Goal: Task Accomplishment & Management: Use online tool/utility

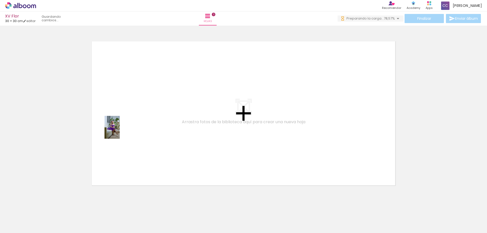
drag, startPoint x: 53, startPoint y: 216, endPoint x: 120, endPoint y: 131, distance: 108.3
click at [120, 131] on quentale-workspace at bounding box center [243, 116] width 487 height 233
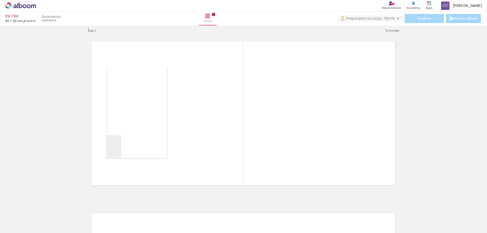
scroll to position [7, 0]
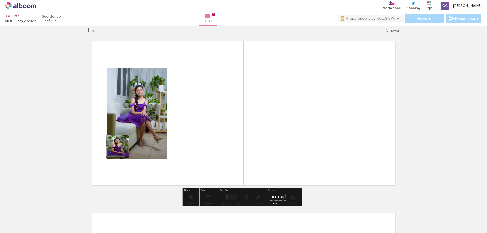
drag, startPoint x: 117, startPoint y: 158, endPoint x: 121, endPoint y: 150, distance: 8.5
click at [121, 150] on quentale-workspace at bounding box center [243, 116] width 487 height 233
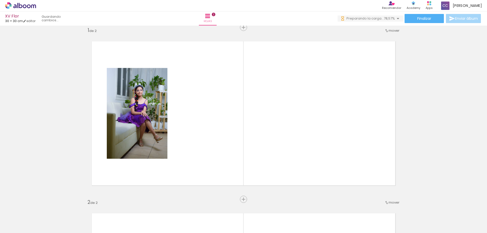
scroll to position [179, 0]
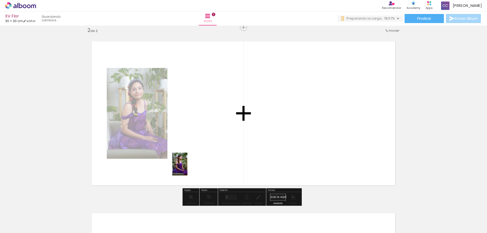
drag, startPoint x: 114, startPoint y: 218, endPoint x: 188, endPoint y: 168, distance: 89.0
click at [188, 168] on quentale-workspace at bounding box center [243, 116] width 487 height 233
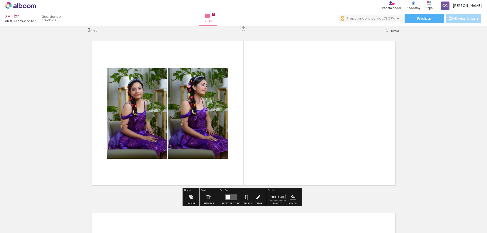
click at [142, 123] on quentale-photo at bounding box center [137, 113] width 60 height 91
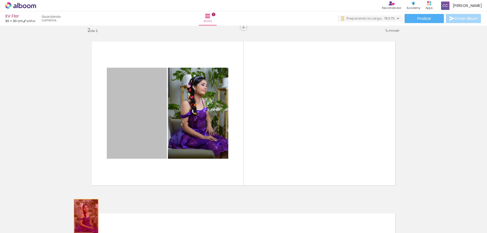
drag, startPoint x: 135, startPoint y: 101, endPoint x: 86, endPoint y: 218, distance: 126.4
click at [86, 218] on quentale-workspace at bounding box center [243, 116] width 487 height 233
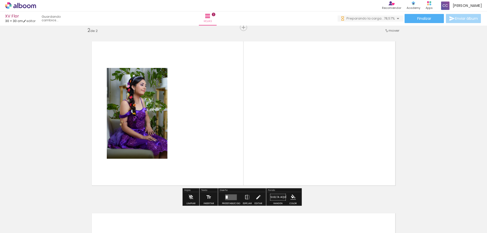
scroll to position [0, 0]
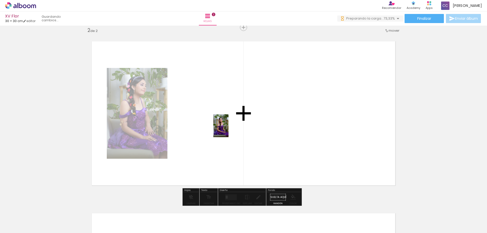
drag, startPoint x: 82, startPoint y: 215, endPoint x: 229, endPoint y: 130, distance: 169.7
click at [229, 130] on quentale-workspace at bounding box center [243, 116] width 487 height 233
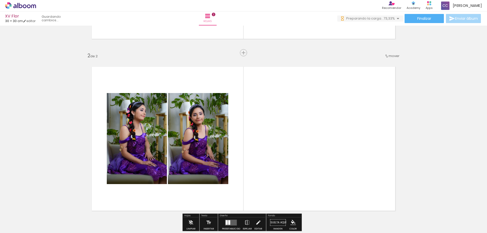
scroll to position [128, 0]
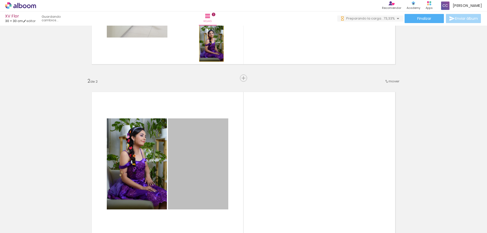
drag, startPoint x: 208, startPoint y: 161, endPoint x: 210, endPoint y: 43, distance: 118.0
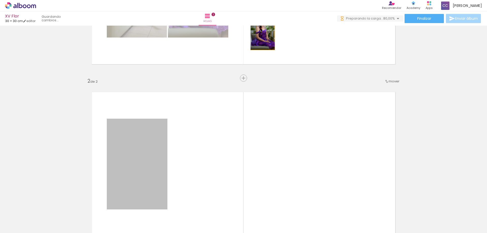
drag, startPoint x: 146, startPoint y: 162, endPoint x: 261, endPoint y: 32, distance: 173.5
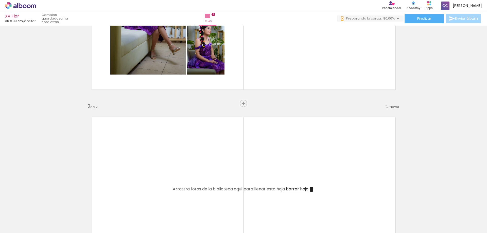
scroll to position [77, 0]
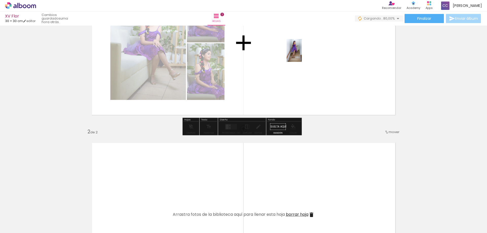
drag, startPoint x: 132, startPoint y: 216, endPoint x: 318, endPoint y: 85, distance: 227.3
click at [302, 54] on quentale-workspace at bounding box center [243, 116] width 487 height 233
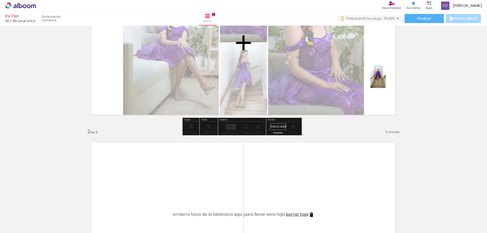
drag, startPoint x: 318, startPoint y: 85, endPoint x: 386, endPoint y: 80, distance: 67.4
click at [386, 80] on quentale-workspace at bounding box center [243, 116] width 487 height 233
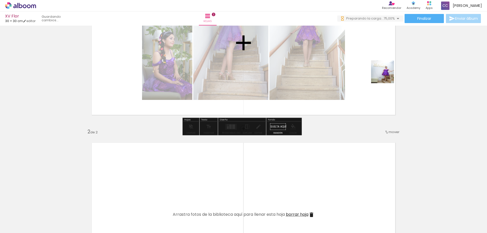
click at [386, 75] on quentale-workspace at bounding box center [243, 116] width 487 height 233
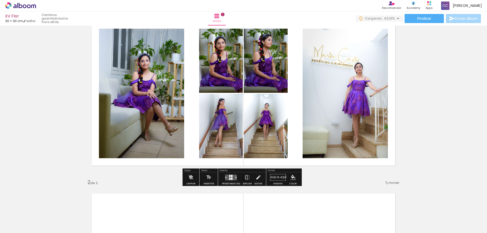
scroll to position [0, 0]
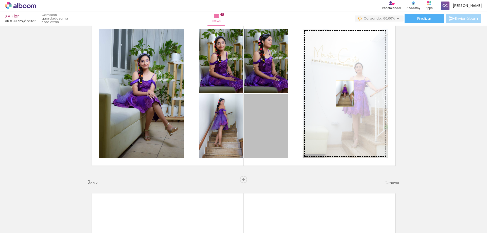
drag, startPoint x: 267, startPoint y: 130, endPoint x: 343, endPoint y: 94, distance: 84.3
click at [0, 0] on slot at bounding box center [0, 0] width 0 height 0
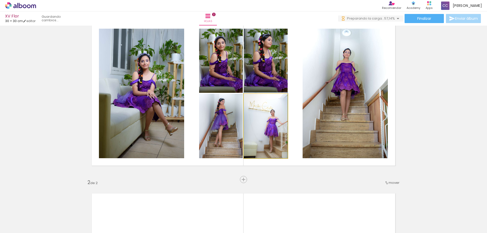
drag, startPoint x: 257, startPoint y: 116, endPoint x: 264, endPoint y: 112, distance: 8.0
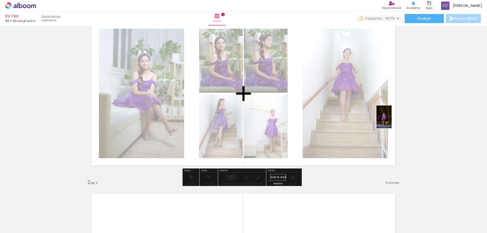
drag, startPoint x: 351, startPoint y: 152, endPoint x: 392, endPoint y: 121, distance: 51.2
click at [392, 121] on quentale-workspace at bounding box center [243, 116] width 487 height 233
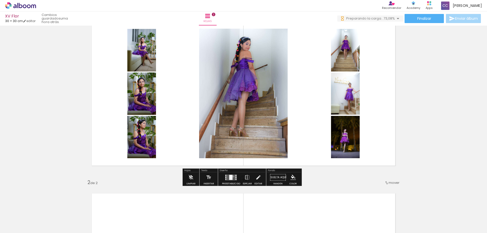
click at [232, 177] on quentale-layouter at bounding box center [231, 178] width 12 height 6
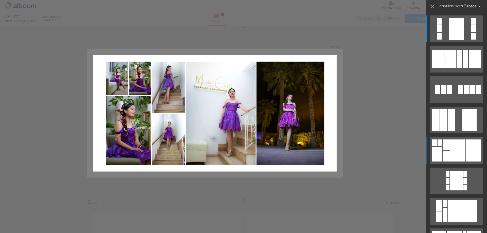
click at [453, 148] on div at bounding box center [457, 151] width 15 height 22
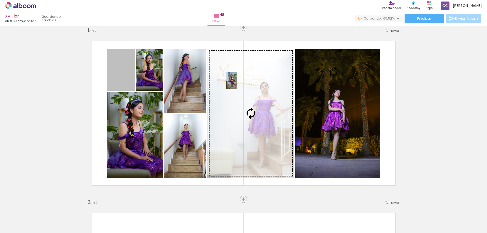
drag, startPoint x: 122, startPoint y: 72, endPoint x: 230, endPoint y: 81, distance: 107.7
click at [0, 0] on slot at bounding box center [0, 0] width 0 height 0
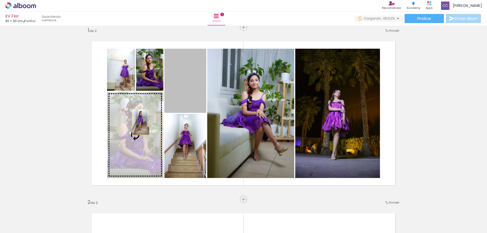
drag, startPoint x: 185, startPoint y: 87, endPoint x: 139, endPoint y: 122, distance: 58.5
click at [0, 0] on slot at bounding box center [0, 0] width 0 height 0
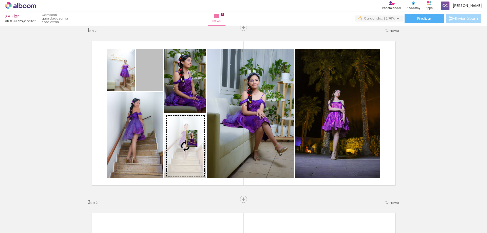
drag, startPoint x: 151, startPoint y: 76, endPoint x: 190, endPoint y: 139, distance: 74.3
click at [0, 0] on slot at bounding box center [0, 0] width 0 height 0
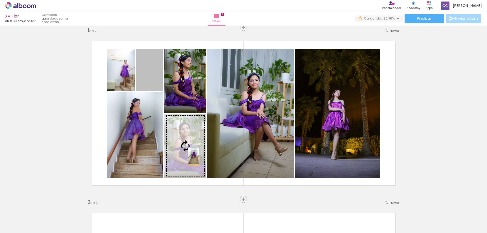
drag, startPoint x: 148, startPoint y: 72, endPoint x: 192, endPoint y: 156, distance: 95.2
click at [0, 0] on slot at bounding box center [0, 0] width 0 height 0
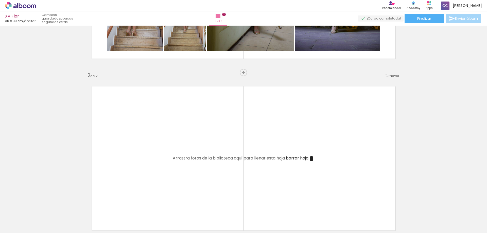
scroll to position [159, 0]
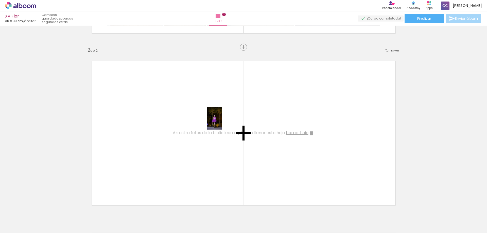
drag, startPoint x: 254, startPoint y: 219, endPoint x: 222, endPoint y: 122, distance: 102.5
click at [222, 122] on quentale-workspace at bounding box center [243, 116] width 487 height 233
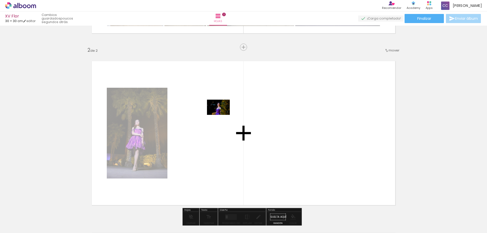
drag, startPoint x: 280, startPoint y: 216, endPoint x: 222, endPoint y: 114, distance: 117.5
click at [222, 114] on quentale-workspace at bounding box center [243, 116] width 487 height 233
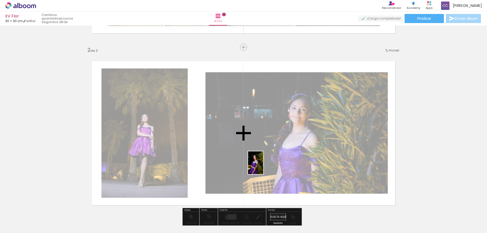
drag, startPoint x: 307, startPoint y: 224, endPoint x: 263, endPoint y: 166, distance: 73.1
click at [263, 166] on quentale-workspace at bounding box center [243, 116] width 487 height 233
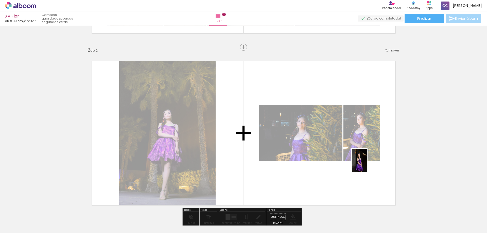
drag, startPoint x: 337, startPoint y: 223, endPoint x: 367, endPoint y: 164, distance: 66.2
click at [367, 164] on quentale-workspace at bounding box center [243, 116] width 487 height 233
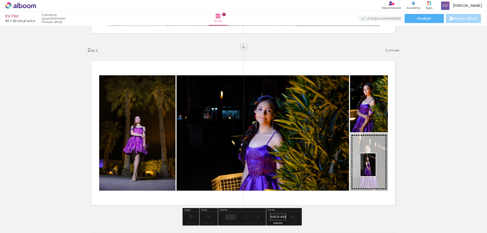
drag, startPoint x: 363, startPoint y: 218, endPoint x: 376, endPoint y: 169, distance: 51.4
click at [376, 169] on quentale-workspace at bounding box center [243, 116] width 487 height 233
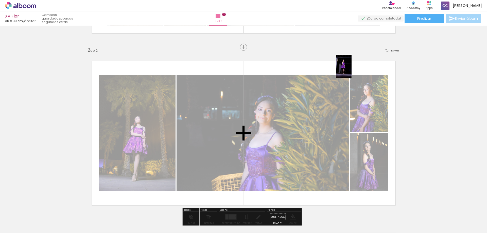
drag, startPoint x: 397, startPoint y: 223, endPoint x: 352, endPoint y: 70, distance: 159.5
click at [352, 70] on quentale-workspace at bounding box center [243, 116] width 487 height 233
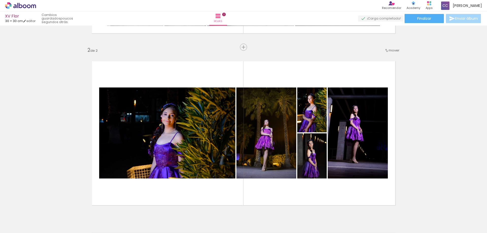
scroll to position [0, 150]
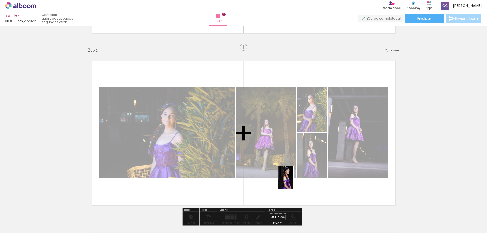
drag, startPoint x: 272, startPoint y: 215, endPoint x: 294, endPoint y: 181, distance: 40.2
click at [294, 181] on quentale-workspace at bounding box center [243, 116] width 487 height 233
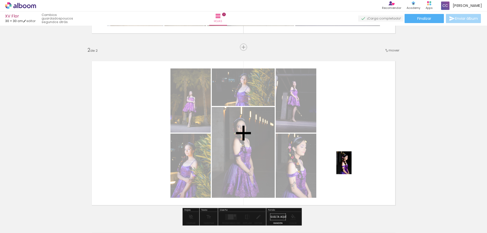
drag, startPoint x: 303, startPoint y: 219, endPoint x: 352, endPoint y: 167, distance: 71.7
click at [352, 167] on quentale-workspace at bounding box center [243, 116] width 487 height 233
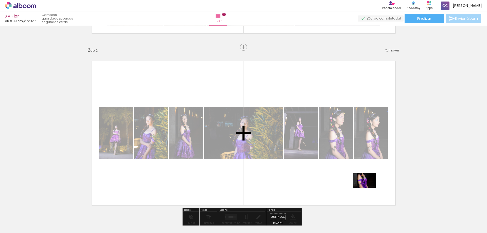
drag, startPoint x: 330, startPoint y: 222, endPoint x: 368, endPoint y: 189, distance: 50.9
click at [368, 189] on quentale-workspace at bounding box center [243, 116] width 487 height 233
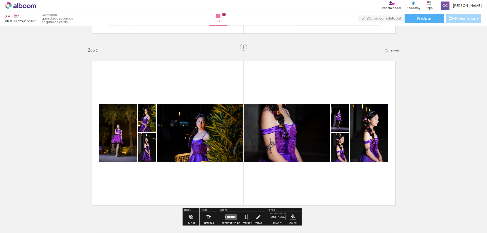
scroll to position [184, 0]
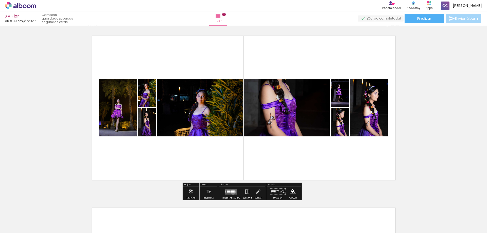
click at [232, 192] on div at bounding box center [233, 192] width 4 height 2
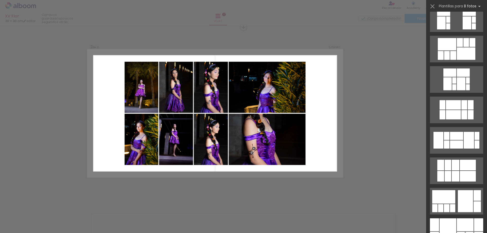
scroll to position [127, 0]
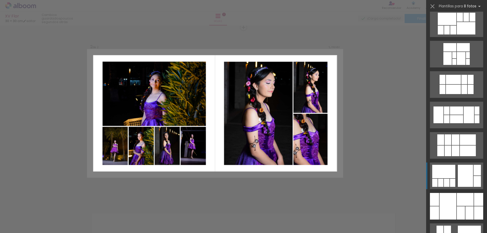
click at [468, 180] on div at bounding box center [465, 176] width 15 height 22
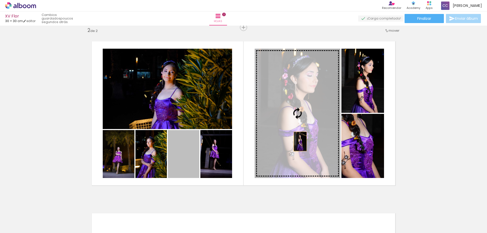
drag, startPoint x: 184, startPoint y: 169, endPoint x: 298, endPoint y: 142, distance: 117.4
click at [0, 0] on slot at bounding box center [0, 0] width 0 height 0
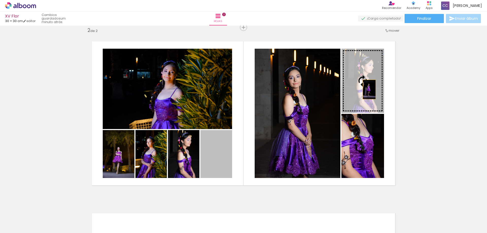
drag, startPoint x: 209, startPoint y: 163, endPoint x: 367, endPoint y: 90, distance: 174.7
click at [0, 0] on slot at bounding box center [0, 0] width 0 height 0
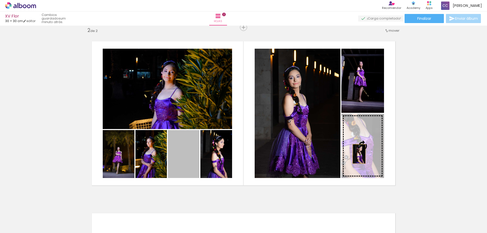
drag, startPoint x: 182, startPoint y: 162, endPoint x: 357, endPoint y: 154, distance: 175.8
click at [0, 0] on slot at bounding box center [0, 0] width 0 height 0
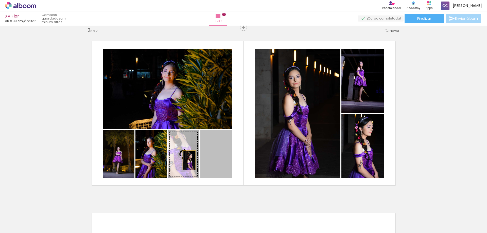
drag, startPoint x: 211, startPoint y: 160, endPoint x: 187, endPoint y: 160, distance: 24.1
click at [0, 0] on slot at bounding box center [0, 0] width 0 height 0
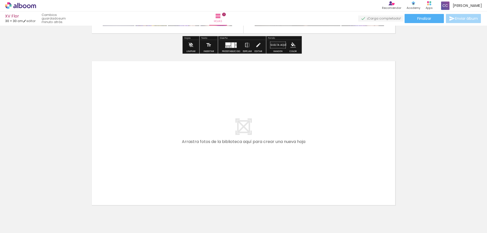
scroll to position [356, 0]
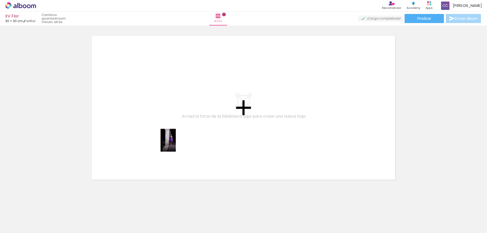
drag, startPoint x: 133, startPoint y: 217, endPoint x: 176, endPoint y: 144, distance: 84.2
click at [176, 144] on quentale-workspace at bounding box center [243, 116] width 487 height 233
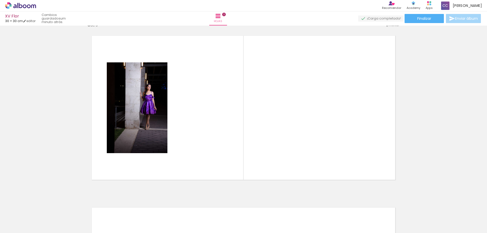
scroll to position [351, 0]
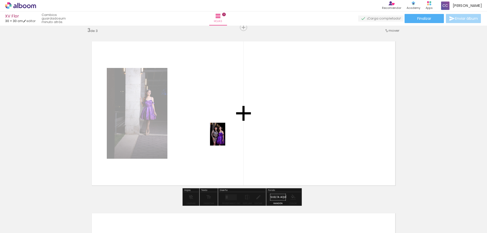
drag, startPoint x: 158, startPoint y: 218, endPoint x: 227, endPoint y: 136, distance: 107.9
click at [226, 138] on quentale-workspace at bounding box center [243, 116] width 487 height 233
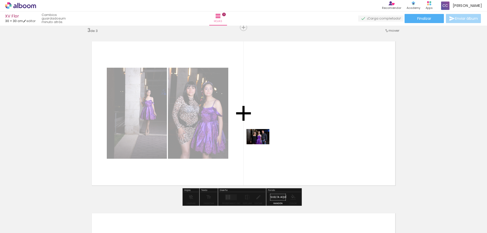
drag, startPoint x: 184, startPoint y: 220, endPoint x: 262, endPoint y: 144, distance: 108.7
click at [262, 144] on quentale-workspace at bounding box center [243, 116] width 487 height 233
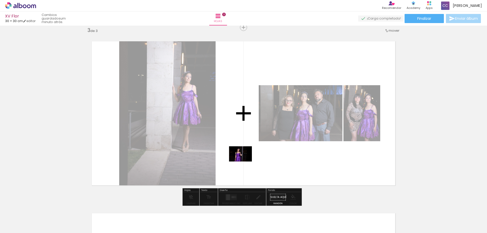
drag, startPoint x: 209, startPoint y: 215, endPoint x: 244, endPoint y: 161, distance: 64.5
click at [244, 161] on quentale-workspace at bounding box center [243, 116] width 487 height 233
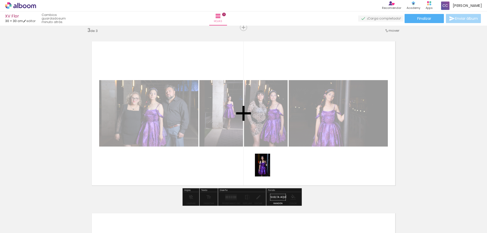
drag, startPoint x: 242, startPoint y: 215, endPoint x: 270, endPoint y: 169, distance: 54.2
click at [270, 169] on quentale-workspace at bounding box center [243, 116] width 487 height 233
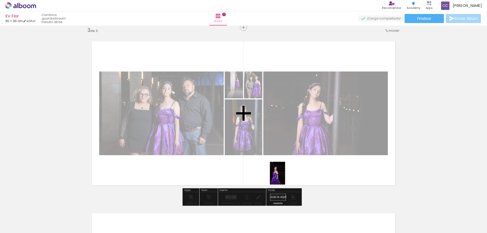
drag, startPoint x: 264, startPoint y: 221, endPoint x: 259, endPoint y: 125, distance: 95.8
click at [291, 169] on quentale-workspace at bounding box center [243, 116] width 487 height 233
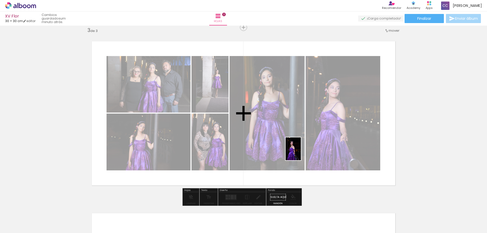
drag, startPoint x: 297, startPoint y: 219, endPoint x: 301, endPoint y: 153, distance: 66.1
click at [301, 153] on quentale-workspace at bounding box center [243, 116] width 487 height 233
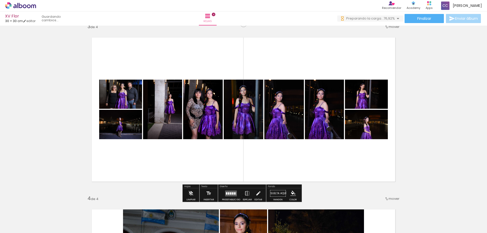
scroll to position [380, 0]
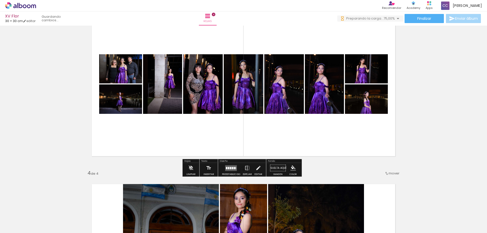
click at [243, 131] on quentale-layouter at bounding box center [243, 84] width 319 height 159
click at [230, 166] on quentale-layouter at bounding box center [231, 168] width 12 height 6
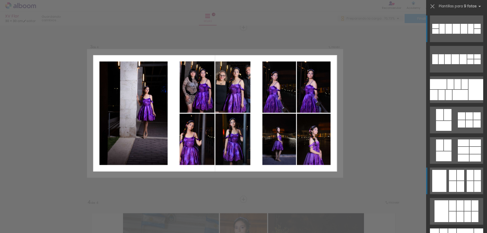
scroll to position [351, 0]
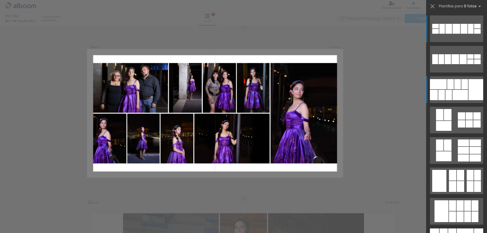
click at [464, 89] on div at bounding box center [465, 84] width 7 height 10
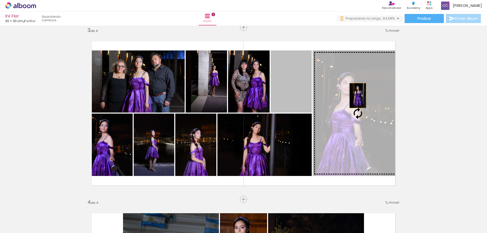
drag, startPoint x: 292, startPoint y: 90, endPoint x: 356, endPoint y: 96, distance: 64.7
click at [0, 0] on slot at bounding box center [0, 0] width 0 height 0
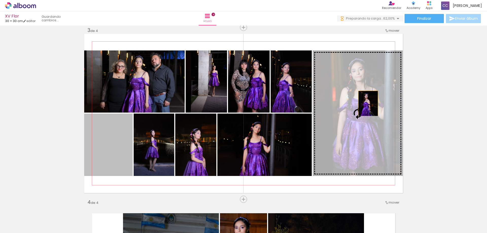
drag, startPoint x: 120, startPoint y: 151, endPoint x: 366, endPoint y: 104, distance: 250.8
click at [0, 0] on slot at bounding box center [0, 0] width 0 height 0
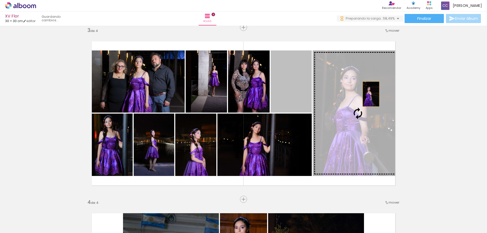
drag, startPoint x: 282, startPoint y: 91, endPoint x: 369, endPoint y: 94, distance: 87.1
click at [0, 0] on slot at bounding box center [0, 0] width 0 height 0
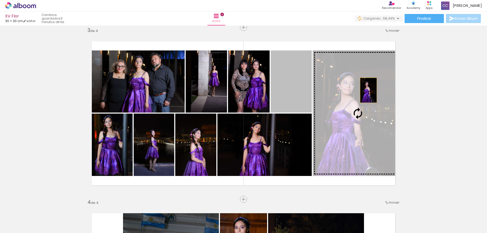
drag, startPoint x: 286, startPoint y: 83, endPoint x: 367, endPoint y: 90, distance: 80.8
click at [0, 0] on slot at bounding box center [0, 0] width 0 height 0
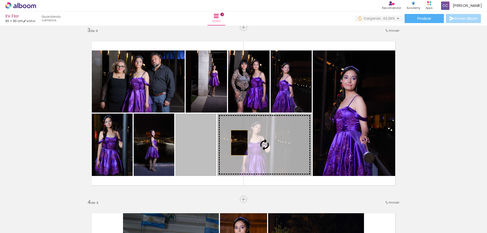
drag, startPoint x: 189, startPoint y: 152, endPoint x: 238, endPoint y: 143, distance: 49.6
click at [0, 0] on slot at bounding box center [0, 0] width 0 height 0
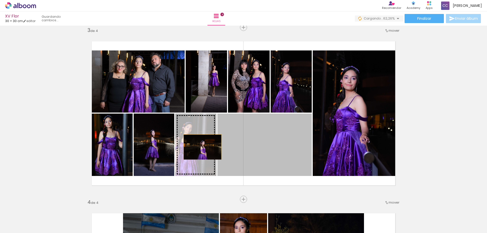
drag, startPoint x: 277, startPoint y: 144, endPoint x: 201, endPoint y: 147, distance: 75.9
click at [0, 0] on slot at bounding box center [0, 0] width 0 height 0
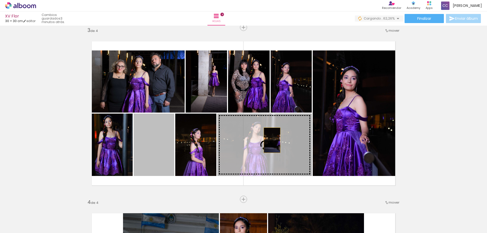
drag, startPoint x: 150, startPoint y: 142, endPoint x: 270, endPoint y: 140, distance: 119.8
click at [0, 0] on slot at bounding box center [0, 0] width 0 height 0
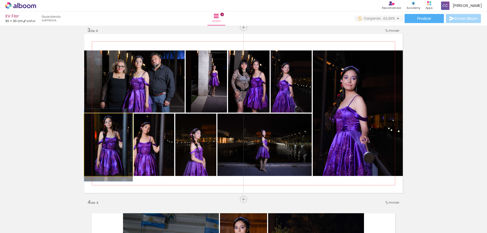
drag, startPoint x: 115, startPoint y: 160, endPoint x: 122, endPoint y: 160, distance: 6.6
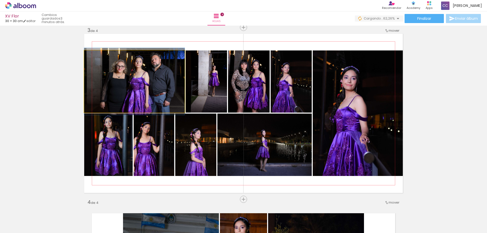
click at [162, 74] on quentale-photo at bounding box center [134, 81] width 100 height 62
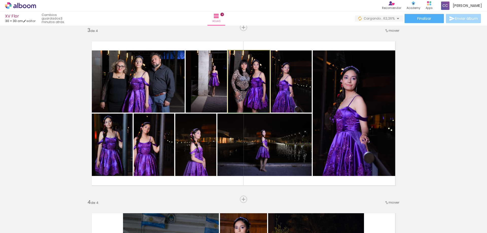
click at [242, 69] on quentale-photo at bounding box center [249, 81] width 42 height 62
click at [300, 75] on quentale-photo at bounding box center [291, 81] width 41 height 62
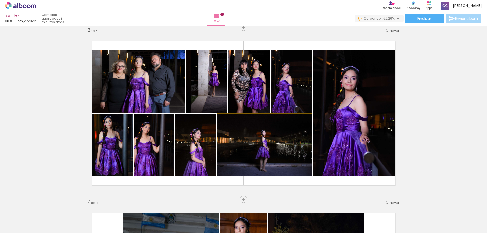
click at [282, 148] on quentale-photo at bounding box center [264, 145] width 94 height 62
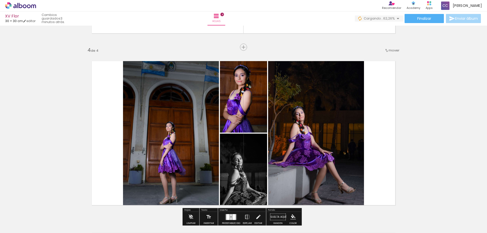
scroll to position [528, 0]
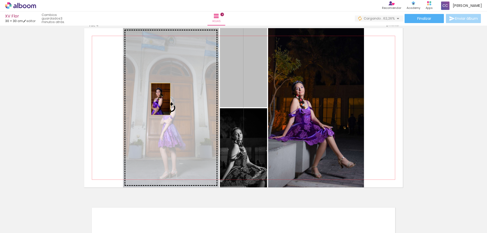
drag, startPoint x: 242, startPoint y: 82, endPoint x: 159, endPoint y: 99, distance: 85.2
click at [0, 0] on slot at bounding box center [0, 0] width 0 height 0
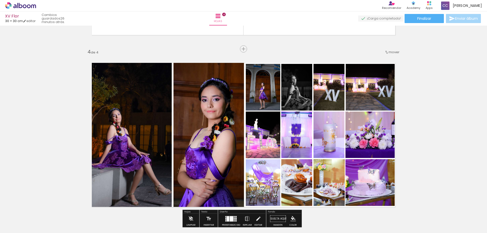
scroll to position [527, 0]
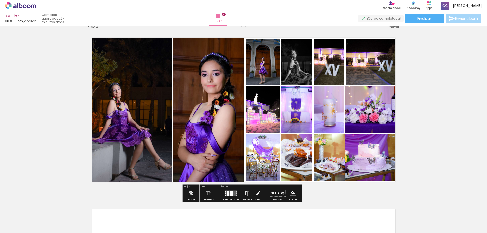
click at [226, 92] on quentale-photo at bounding box center [209, 109] width 71 height 159
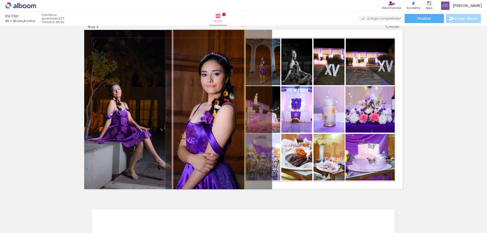
click at [226, 92] on quentale-photo at bounding box center [209, 109] width 71 height 159
click at [0, 0] on div at bounding box center [0, 0] width 0 height 0
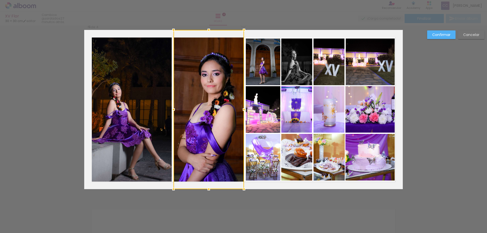
scroll to position [523, 0]
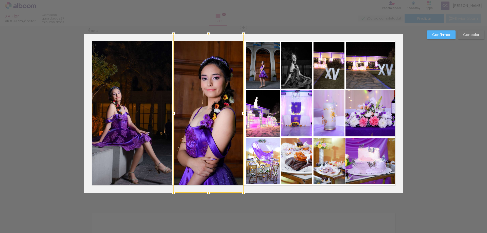
click at [243, 111] on div at bounding box center [244, 113] width 10 height 10
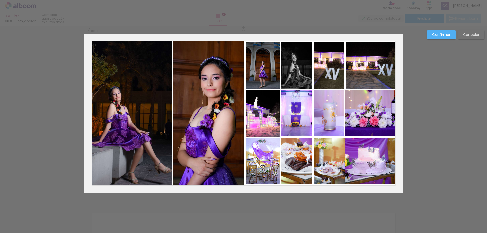
click at [265, 67] on quentale-photo at bounding box center [263, 65] width 35 height 47
click at [268, 114] on quentale-photo at bounding box center [263, 113] width 35 height 46
click at [265, 152] on quentale-photo at bounding box center [263, 161] width 35 height 47
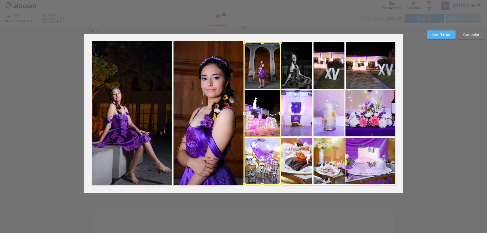
click at [244, 114] on div at bounding box center [244, 113] width 10 height 10
click at [272, 73] on quentale-photo at bounding box center [262, 65] width 36 height 47
click at [295, 71] on quentale-photo at bounding box center [296, 65] width 31 height 47
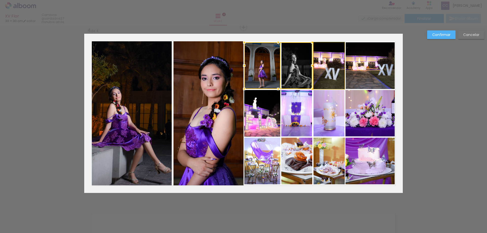
click at [323, 68] on quentale-photo at bounding box center [329, 65] width 31 height 47
click at [358, 63] on quentale-photo at bounding box center [370, 65] width 49 height 47
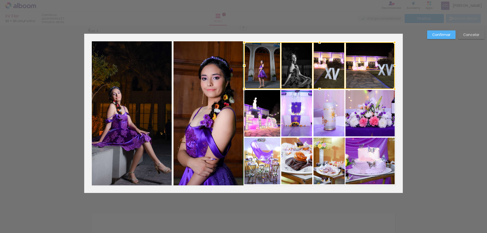
click at [317, 41] on div at bounding box center [320, 42] width 10 height 10
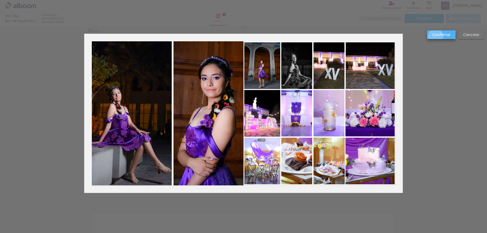
click at [0, 0] on slot "Confirmar" at bounding box center [0, 0] width 0 height 0
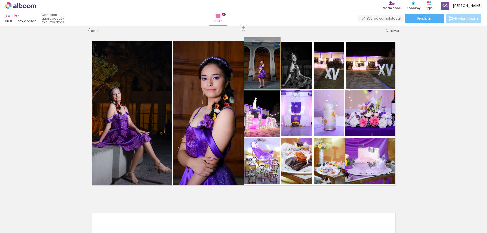
click at [269, 59] on quentale-photo at bounding box center [262, 65] width 36 height 47
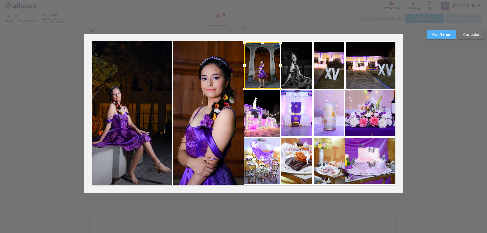
click at [0, 0] on slot "Confirmar" at bounding box center [0, 0] width 0 height 0
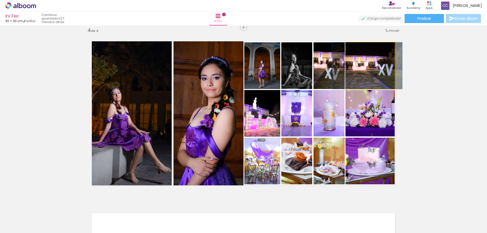
click at [374, 76] on quentale-photo at bounding box center [370, 65] width 49 height 47
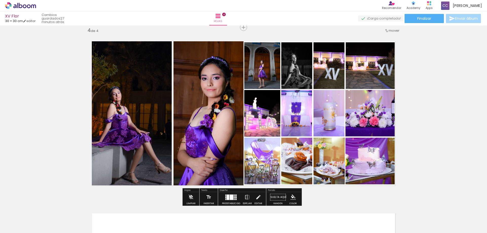
click at [374, 76] on quentale-photo at bounding box center [370, 65] width 49 height 47
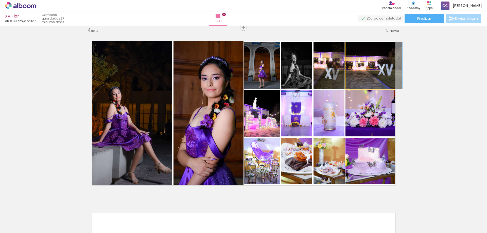
click at [374, 76] on quentale-photo at bounding box center [370, 65] width 49 height 47
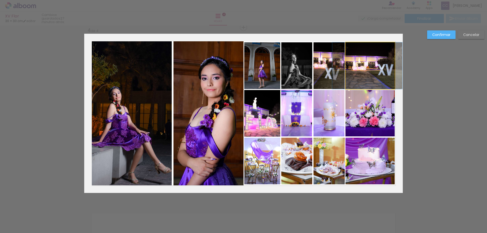
click at [374, 76] on quentale-photo at bounding box center [370, 65] width 49 height 47
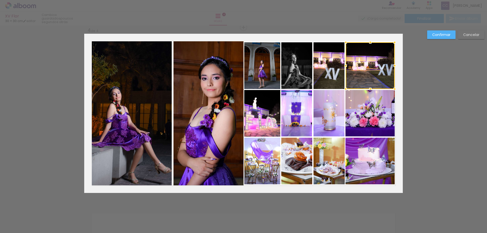
click at [382, 111] on quentale-photo at bounding box center [370, 113] width 49 height 46
click at [380, 160] on quentale-photo at bounding box center [370, 161] width 49 height 47
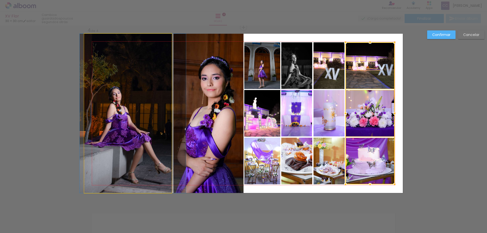
click at [140, 103] on quentale-photo at bounding box center [128, 113] width 88 height 159
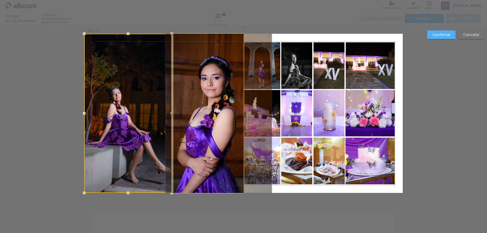
click at [184, 98] on quentale-photo at bounding box center [209, 113] width 70 height 159
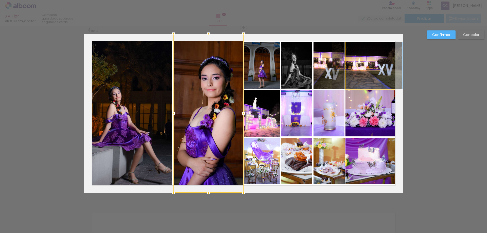
click at [379, 77] on quentale-photo at bounding box center [370, 65] width 49 height 47
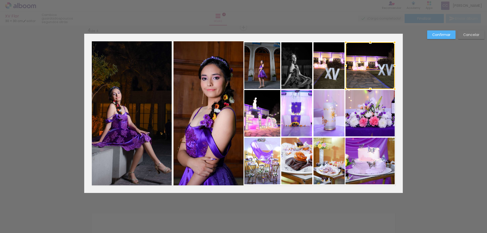
click at [375, 112] on quentale-photo at bounding box center [370, 113] width 49 height 46
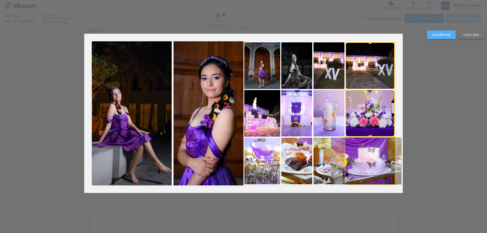
click at [375, 153] on quentale-photo at bounding box center [370, 161] width 49 height 47
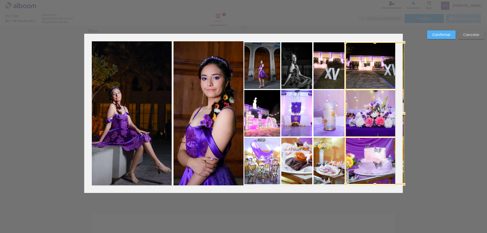
drag, startPoint x: 392, startPoint y: 114, endPoint x: 398, endPoint y: 113, distance: 6.9
click at [399, 113] on div at bounding box center [404, 113] width 10 height 10
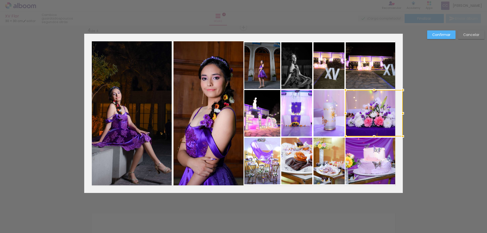
click at [0, 0] on slot "Confirmar" at bounding box center [0, 0] width 0 height 0
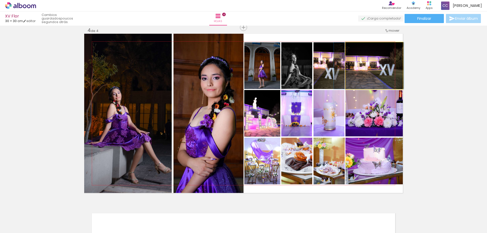
drag, startPoint x: 381, startPoint y: 68, endPoint x: 378, endPoint y: 68, distance: 2.8
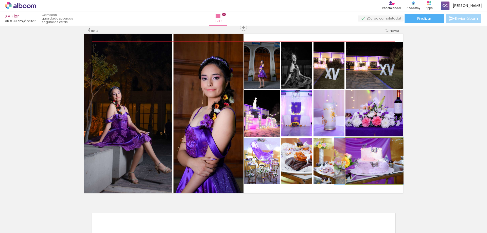
drag, startPoint x: 381, startPoint y: 157, endPoint x: 378, endPoint y: 156, distance: 2.9
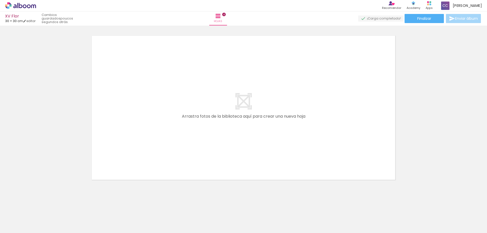
scroll to position [0, 1012]
drag, startPoint x: 151, startPoint y: 222, endPoint x: 168, endPoint y: 167, distance: 57.1
click at [168, 167] on quentale-workspace at bounding box center [243, 116] width 487 height 233
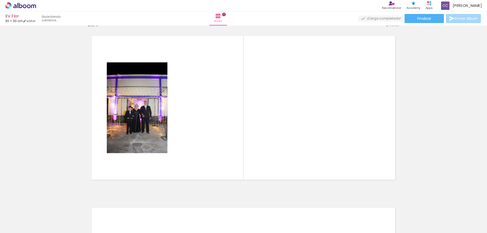
scroll to position [695, 0]
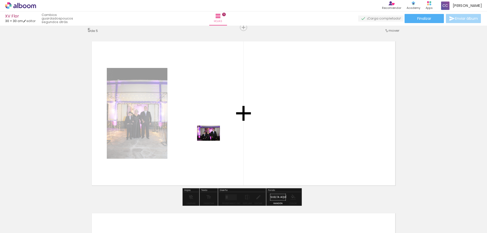
drag, startPoint x: 181, startPoint y: 218, endPoint x: 212, endPoint y: 141, distance: 83.6
click at [212, 141] on quentale-workspace at bounding box center [243, 116] width 487 height 233
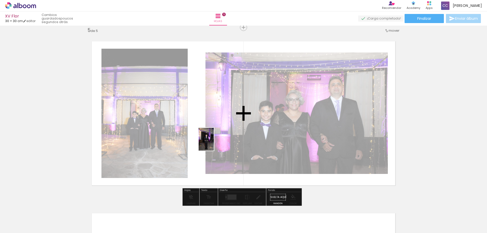
drag, startPoint x: 206, startPoint y: 217, endPoint x: 214, endPoint y: 143, distance: 74.8
click at [214, 143] on quentale-workspace at bounding box center [243, 116] width 487 height 233
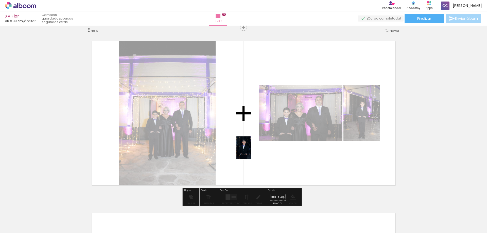
drag, startPoint x: 249, startPoint y: 174, endPoint x: 251, endPoint y: 152, distance: 21.9
click at [251, 152] on quentale-workspace at bounding box center [243, 116] width 487 height 233
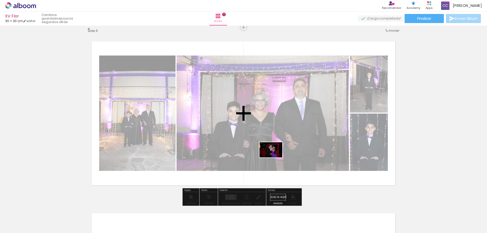
drag, startPoint x: 273, startPoint y: 173, endPoint x: 275, endPoint y: 158, distance: 15.1
click at [275, 158] on quentale-workspace at bounding box center [243, 116] width 487 height 233
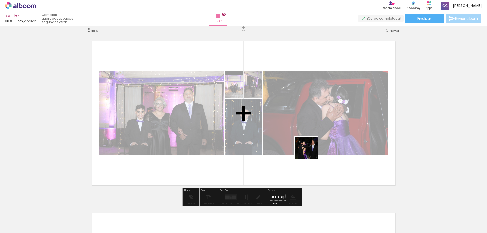
drag, startPoint x: 296, startPoint y: 219, endPoint x: 311, endPoint y: 150, distance: 69.8
click at [311, 150] on quentale-workspace at bounding box center [243, 116] width 487 height 233
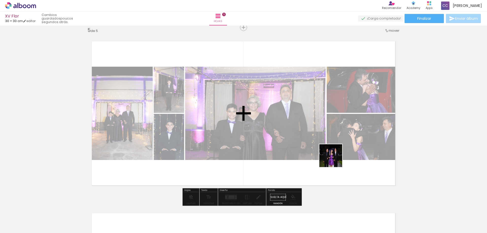
drag, startPoint x: 323, startPoint y: 219, endPoint x: 351, endPoint y: 219, distance: 27.9
click at [335, 159] on quentale-workspace at bounding box center [243, 116] width 487 height 233
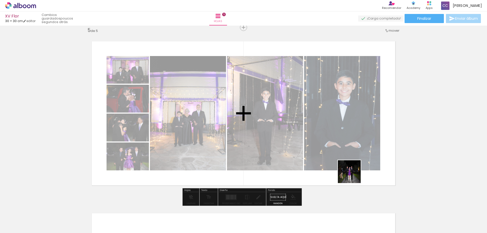
drag, startPoint x: 351, startPoint y: 219, endPoint x: 372, endPoint y: 217, distance: 21.1
click at [353, 173] on quentale-workspace at bounding box center [243, 116] width 487 height 233
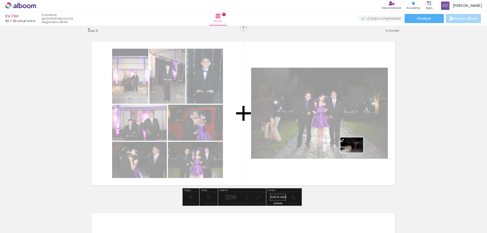
drag, startPoint x: 373, startPoint y: 219, endPoint x: 353, endPoint y: 151, distance: 70.6
click at [355, 152] on quentale-workspace at bounding box center [243, 116] width 487 height 233
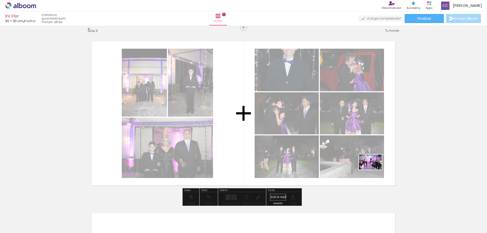
drag, startPoint x: 407, startPoint y: 213, endPoint x: 374, endPoint y: 170, distance: 54.5
click at [374, 170] on quentale-workspace at bounding box center [243, 116] width 487 height 233
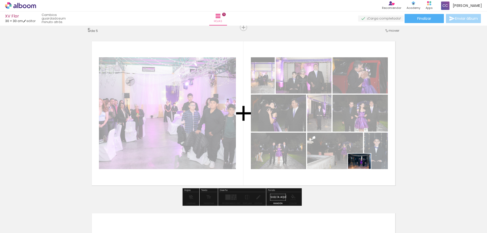
drag, startPoint x: 372, startPoint y: 178, endPoint x: 363, endPoint y: 169, distance: 12.7
click at [363, 169] on quentale-workspace at bounding box center [243, 116] width 487 height 233
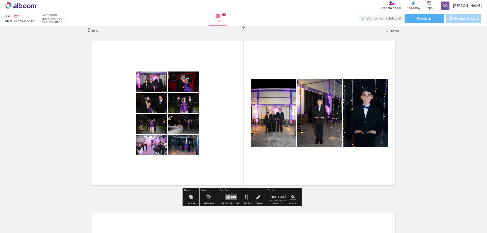
scroll to position [0, 1062]
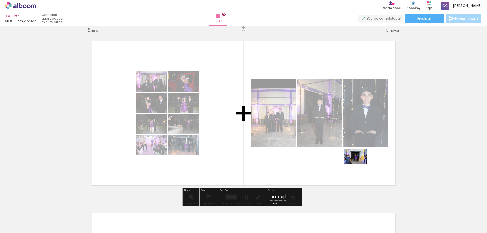
drag, startPoint x: 410, startPoint y: 219, endPoint x: 359, endPoint y: 164, distance: 74.9
click at [359, 164] on quentale-workspace at bounding box center [243, 116] width 487 height 233
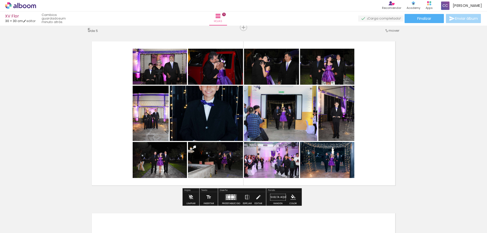
click at [230, 196] on quentale-layouter at bounding box center [231, 197] width 12 height 6
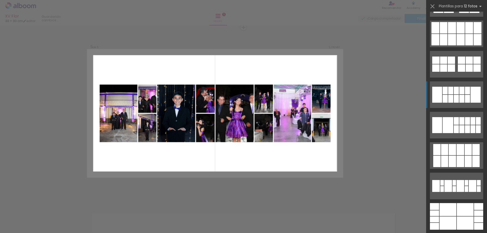
scroll to position [355, 0]
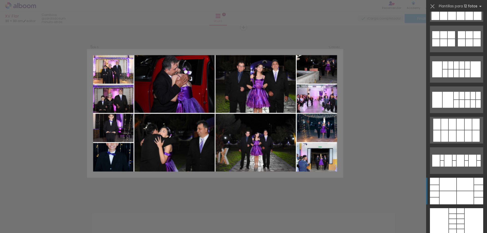
click at [461, 187] on div at bounding box center [465, 184] width 17 height 13
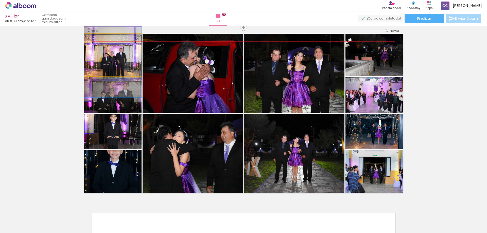
drag, startPoint x: 124, startPoint y: 58, endPoint x: 133, endPoint y: 57, distance: 9.7
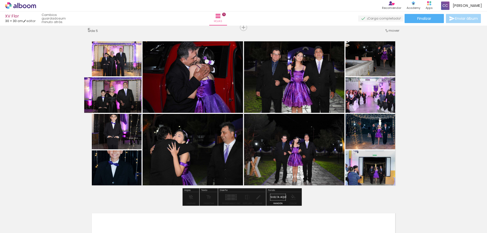
drag, startPoint x: 130, startPoint y: 97, endPoint x: 120, endPoint y: 91, distance: 12.1
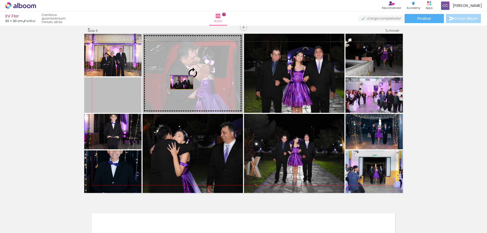
drag, startPoint x: 114, startPoint y: 92, endPoint x: 180, endPoint y: 82, distance: 66.2
click at [0, 0] on slot at bounding box center [0, 0] width 0 height 0
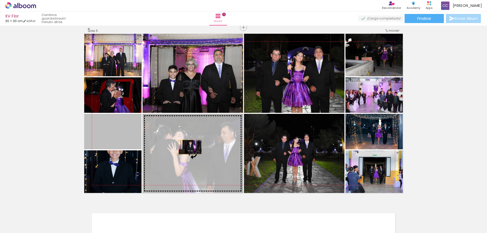
drag, startPoint x: 108, startPoint y: 132, endPoint x: 188, endPoint y: 147, distance: 81.6
click at [0, 0] on slot at bounding box center [0, 0] width 0 height 0
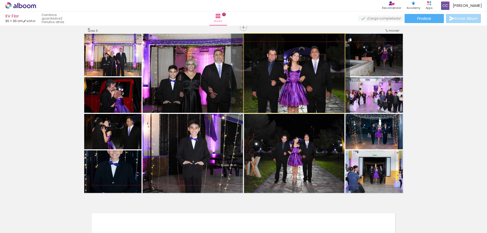
drag, startPoint x: 301, startPoint y: 89, endPoint x: 297, endPoint y: 89, distance: 3.8
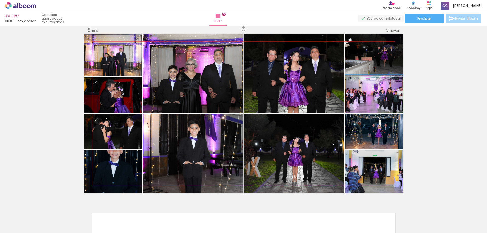
drag, startPoint x: 389, startPoint y: 101, endPoint x: 386, endPoint y: 96, distance: 5.1
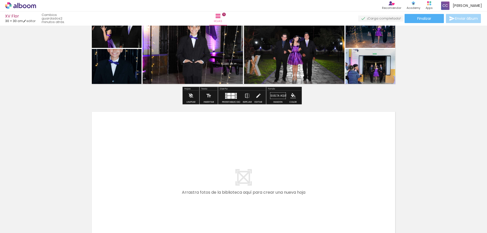
scroll to position [847, 0]
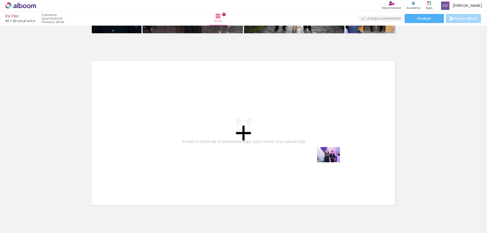
drag, startPoint x: 438, startPoint y: 217, endPoint x: 332, endPoint y: 162, distance: 119.3
click at [332, 162] on quentale-workspace at bounding box center [243, 116] width 487 height 233
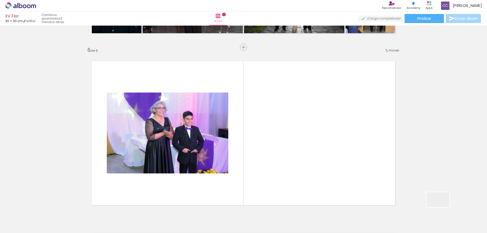
scroll to position [867, 0]
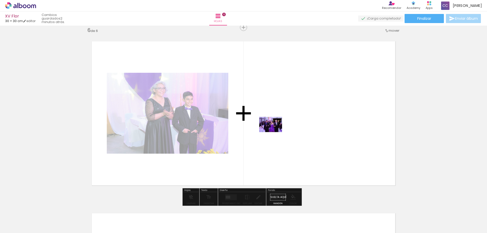
drag, startPoint x: 442, startPoint y: 208, endPoint x: 275, endPoint y: 132, distance: 183.6
click at [275, 132] on quentale-workspace at bounding box center [243, 116] width 487 height 233
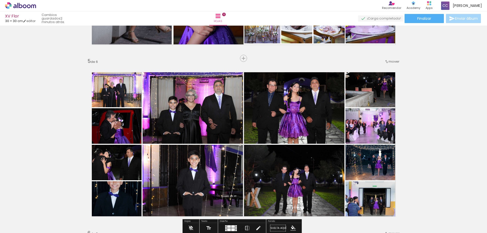
scroll to position [689, 0]
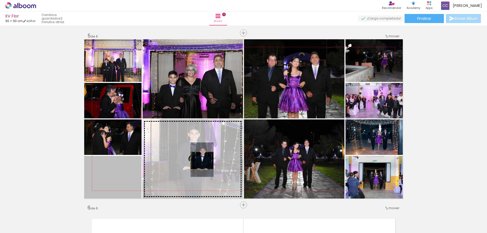
drag, startPoint x: 110, startPoint y: 173, endPoint x: 200, endPoint y: 161, distance: 91.2
click at [0, 0] on slot at bounding box center [0, 0] width 0 height 0
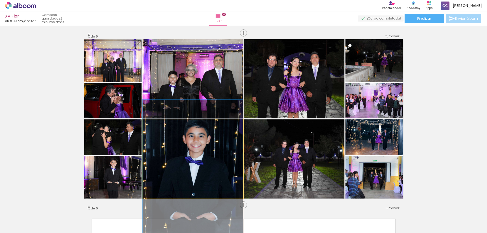
drag, startPoint x: 198, startPoint y: 141, endPoint x: 198, endPoint y: 157, distance: 16.0
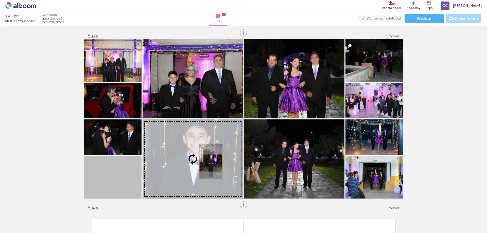
drag, startPoint x: 114, startPoint y: 180, endPoint x: 209, endPoint y: 163, distance: 96.3
click at [0, 0] on slot at bounding box center [0, 0] width 0 height 0
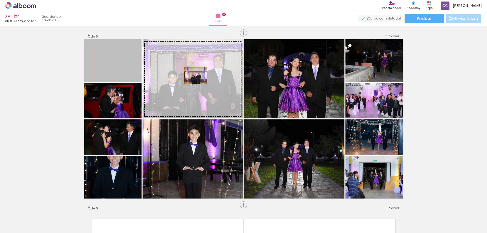
drag, startPoint x: 111, startPoint y: 64, endPoint x: 194, endPoint y: 75, distance: 84.0
click at [0, 0] on slot at bounding box center [0, 0] width 0 height 0
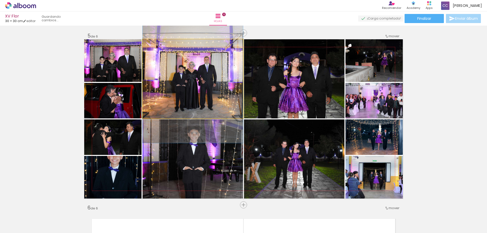
drag, startPoint x: 220, startPoint y: 79, endPoint x: 220, endPoint y: 68, distance: 11.2
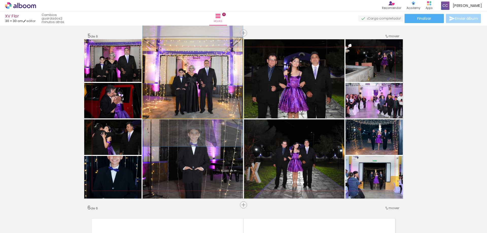
drag, startPoint x: 221, startPoint y: 68, endPoint x: 221, endPoint y: 72, distance: 3.6
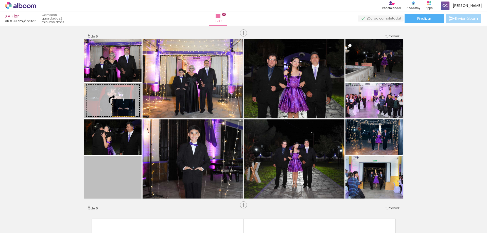
drag, startPoint x: 117, startPoint y: 182, endPoint x: 122, endPoint y: 108, distance: 74.5
click at [0, 0] on slot at bounding box center [0, 0] width 0 height 0
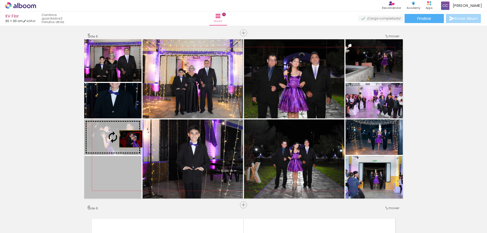
drag, startPoint x: 124, startPoint y: 183, endPoint x: 129, endPoint y: 139, distance: 44.5
click at [0, 0] on slot at bounding box center [0, 0] width 0 height 0
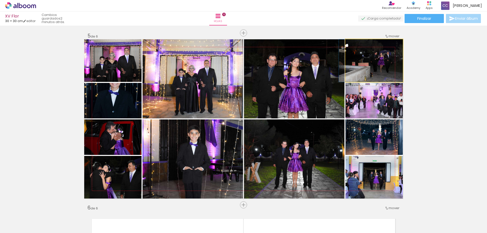
drag, startPoint x: 380, startPoint y: 66, endPoint x: 363, endPoint y: 66, distance: 16.5
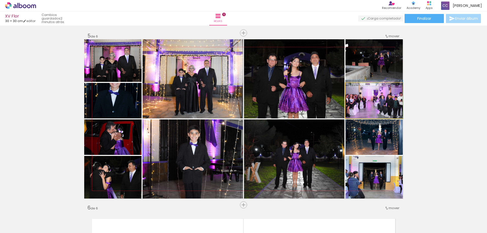
drag, startPoint x: 374, startPoint y: 99, endPoint x: 367, endPoint y: 99, distance: 6.6
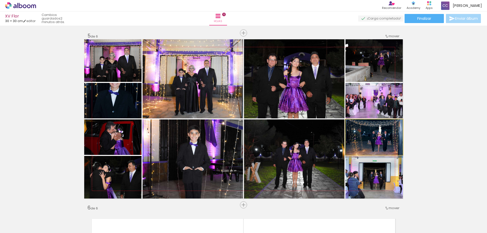
drag, startPoint x: 380, startPoint y: 142, endPoint x: 366, endPoint y: 143, distance: 14.0
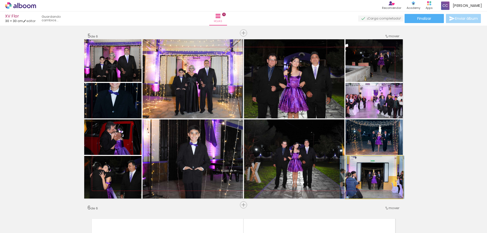
drag, startPoint x: 376, startPoint y: 174, endPoint x: 374, endPoint y: 168, distance: 6.9
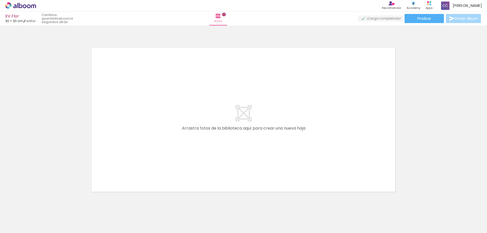
scroll to position [1048, 0]
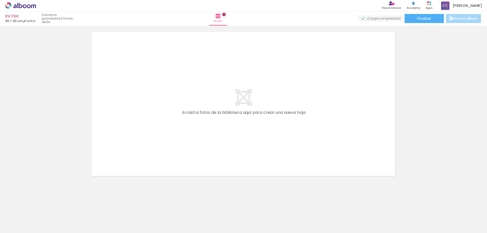
scroll to position [0, 1062]
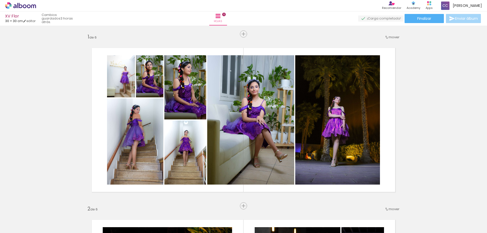
scroll to position [0, 1062]
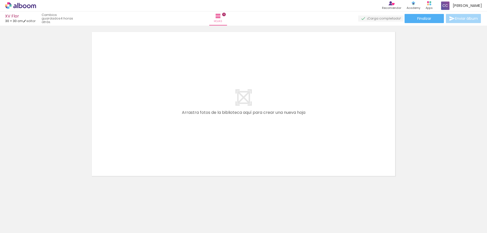
scroll to position [0, 1062]
